Goal: Navigation & Orientation: Find specific page/section

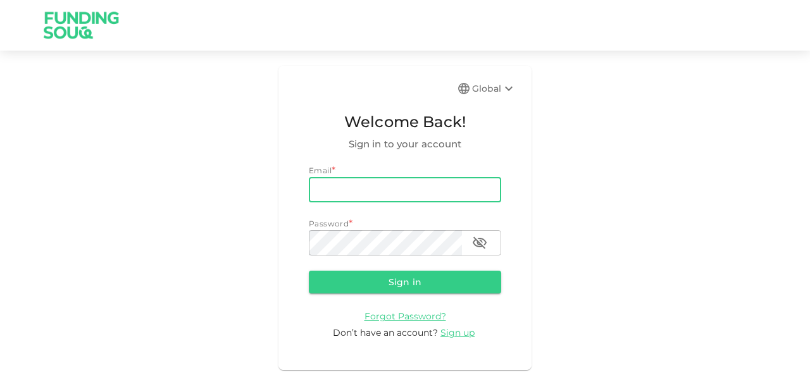
click at [345, 192] on input "email" at bounding box center [405, 189] width 192 height 25
type input "roshanhk@gmail.com"
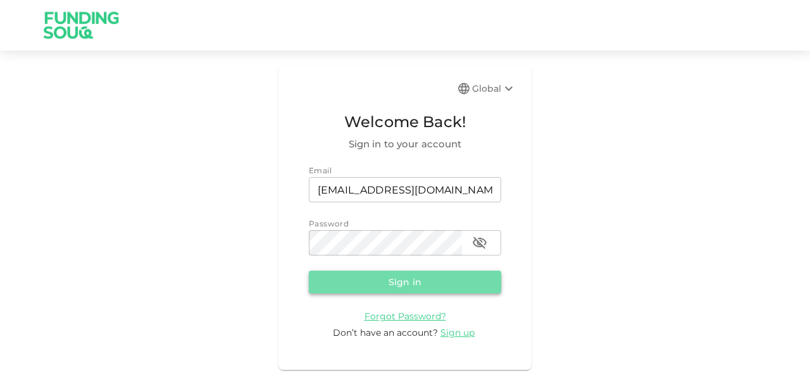
click at [375, 280] on button "Sign in" at bounding box center [405, 282] width 192 height 23
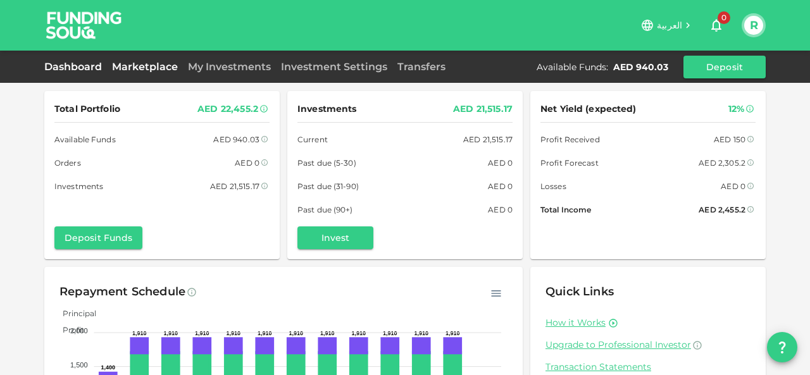
click at [153, 61] on link "Marketplace" at bounding box center [145, 67] width 76 height 12
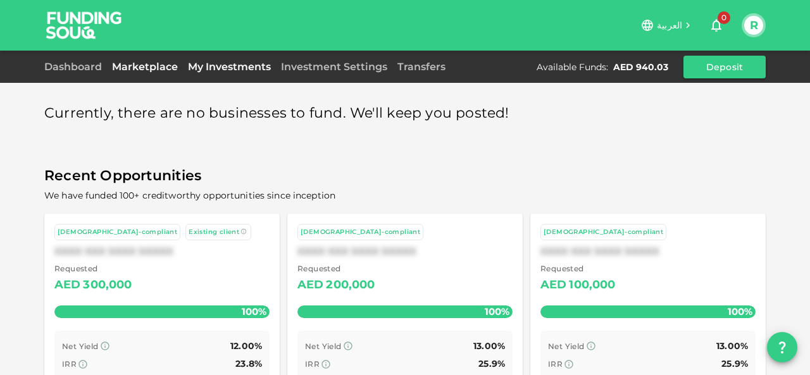
click at [246, 64] on link "My Investments" at bounding box center [229, 67] width 93 height 12
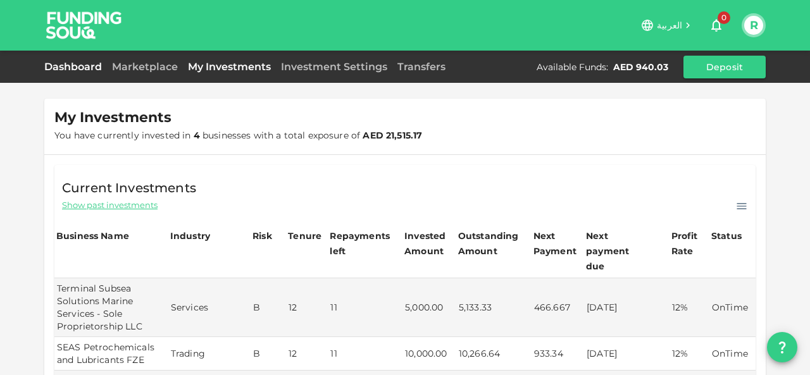
click at [78, 64] on link "Dashboard" at bounding box center [75, 67] width 63 height 12
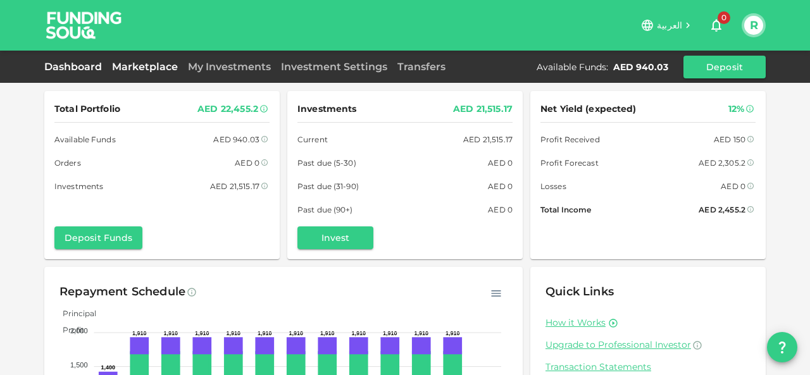
click at [122, 66] on link "Marketplace" at bounding box center [145, 67] width 76 height 12
